Goal: Task Accomplishment & Management: Use online tool/utility

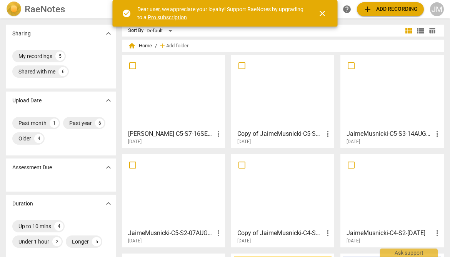
click at [324, 13] on span "close" at bounding box center [322, 13] width 9 height 9
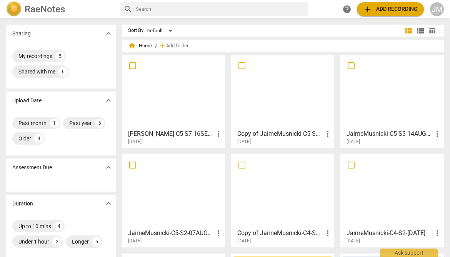
click at [386, 10] on span "add Add recording" at bounding box center [390, 9] width 55 height 9
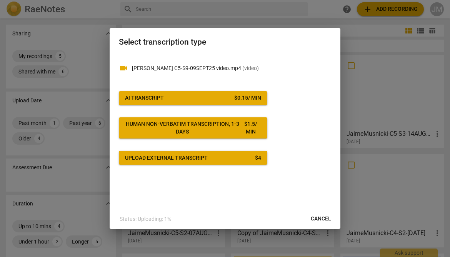
click at [248, 95] on div "$ 0.15 / min" at bounding box center [247, 98] width 27 height 8
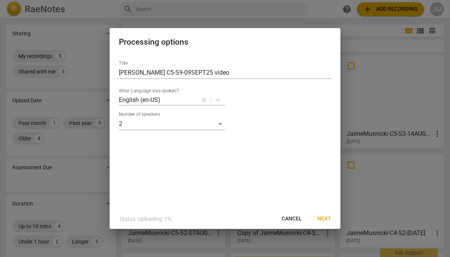
click at [324, 218] on span "Next" at bounding box center [325, 219] width 14 height 8
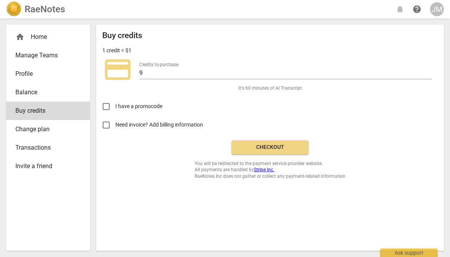
click at [259, 146] on span "Checkout" at bounding box center [270, 148] width 65 height 8
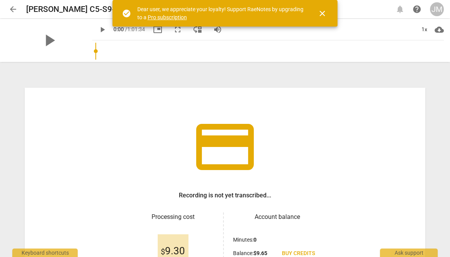
scroll to position [90, 0]
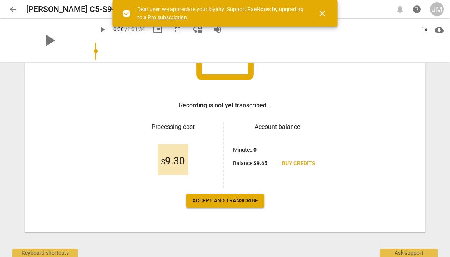
click at [220, 201] on span "Accept and transcribe" at bounding box center [225, 201] width 66 height 8
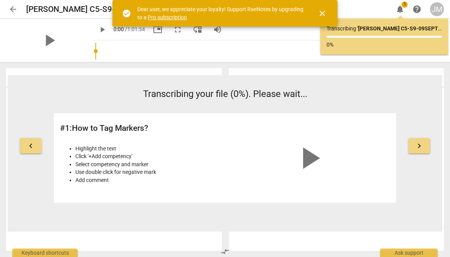
click at [322, 14] on span "close" at bounding box center [322, 13] width 9 height 9
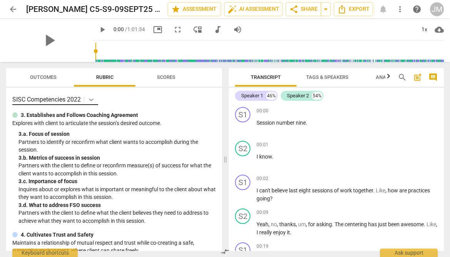
click at [91, 99] on icon at bounding box center [91, 100] width 8 height 8
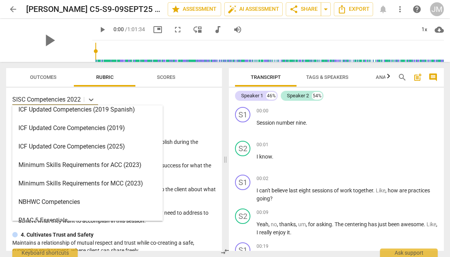
scroll to position [134, 0]
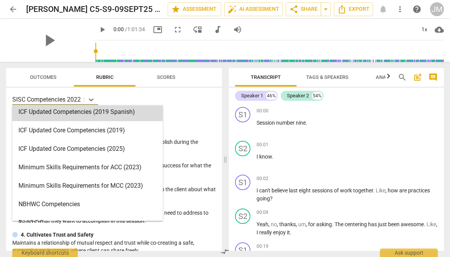
click at [176, 98] on div "ICF Updated Competencies (2019 Spanish), 8 of 17. 17 results available. Use Up …" at bounding box center [114, 99] width 204 height 11
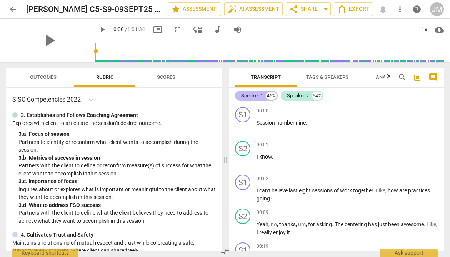
click at [251, 99] on div "Speaker 1" at bounding box center [252, 96] width 22 height 8
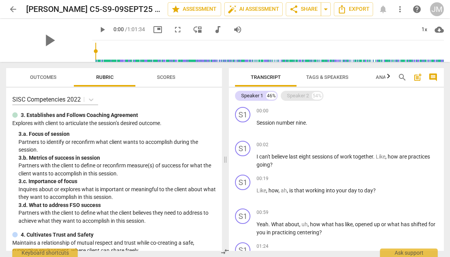
click at [288, 96] on div "Speaker 2" at bounding box center [298, 96] width 22 height 8
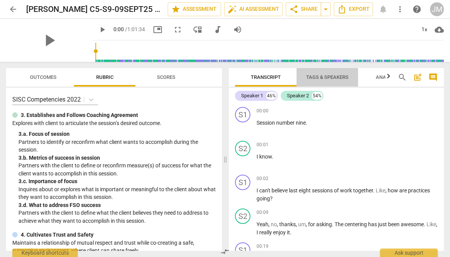
click at [319, 76] on span "Tags & Speakers" at bounding box center [327, 77] width 42 height 6
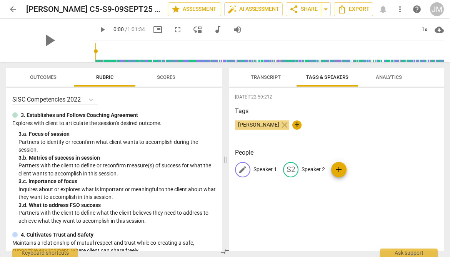
click at [244, 170] on span "edit" at bounding box center [242, 169] width 9 height 9
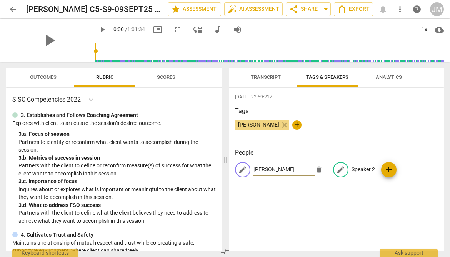
type input "[PERSON_NAME]"
click at [364, 170] on p "Speaker 2" at bounding box center [363, 169] width 23 height 8
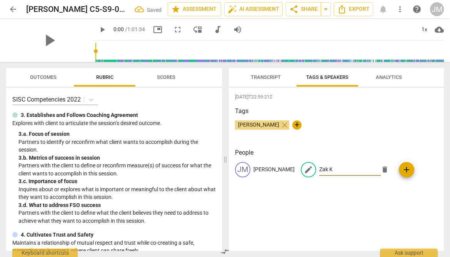
type input "Zak K"
click at [412, 134] on div "[PERSON_NAME] close +" at bounding box center [336, 127] width 203 height 15
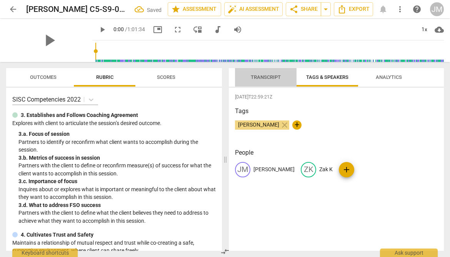
click at [261, 76] on span "Transcript" at bounding box center [266, 77] width 30 height 6
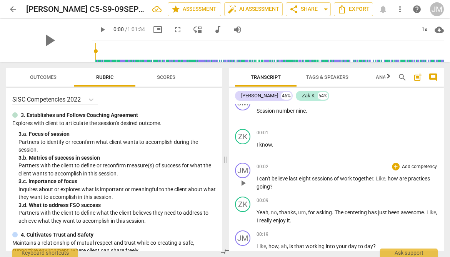
scroll to position [7, 0]
